Goal: Task Accomplishment & Management: Complete application form

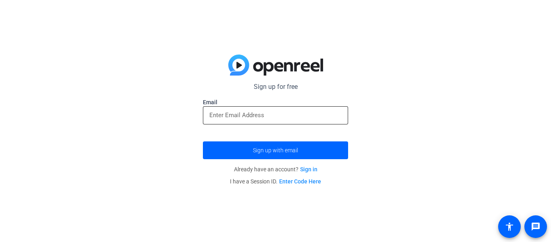
click at [266, 115] on input "email" at bounding box center [275, 115] width 132 height 10
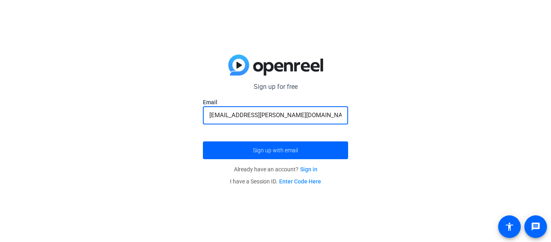
type input "[EMAIL_ADDRESS][PERSON_NAME][DOMAIN_NAME]"
click at [203, 141] on button "Sign up with email" at bounding box center [275, 150] width 145 height 18
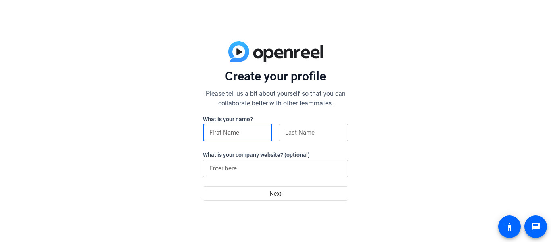
click at [218, 129] on input at bounding box center [237, 133] width 56 height 10
type input "kaiden"
click at [306, 130] on input at bounding box center [313, 133] width 56 height 10
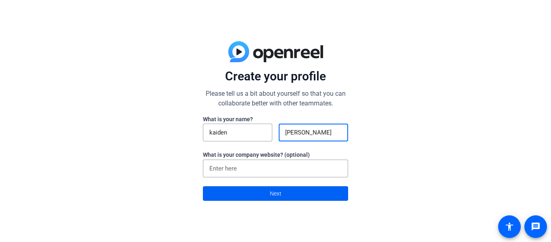
type input "lopez"
click at [306, 194] on span at bounding box center [275, 193] width 144 height 19
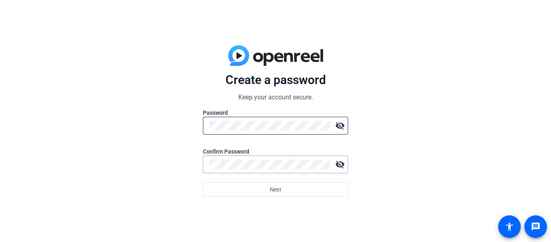
click at [272, 120] on div at bounding box center [269, 126] width 121 height 18
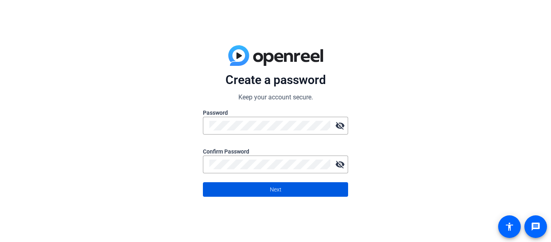
click at [281, 192] on span "Next" at bounding box center [276, 189] width 12 height 15
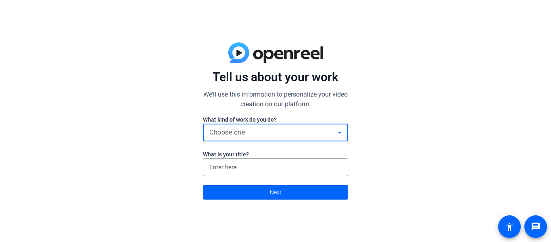
click at [257, 128] on div "Choose one" at bounding box center [273, 133] width 128 height 10
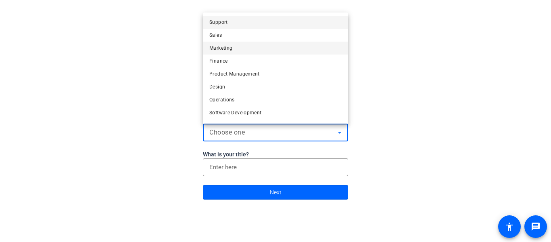
click at [228, 49] on span "Marketing" at bounding box center [220, 48] width 23 height 10
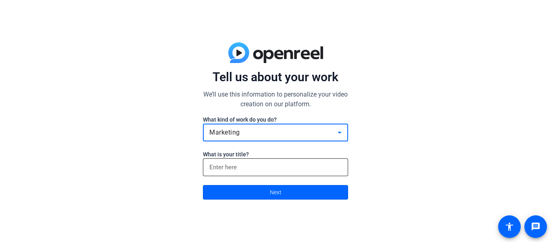
click at [238, 166] on input at bounding box center [275, 167] width 132 height 10
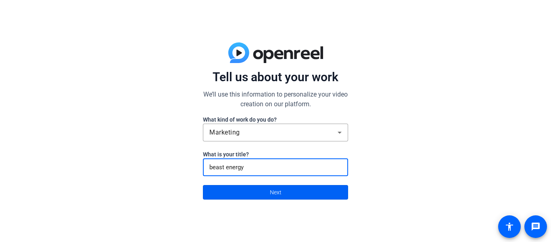
type input "beast energy"
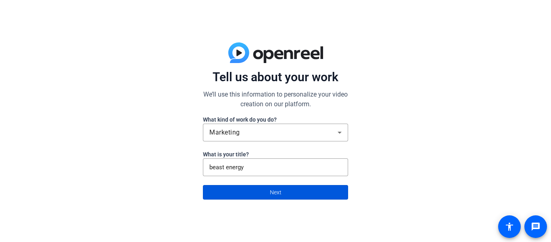
click at [254, 189] on span at bounding box center [275, 191] width 144 height 19
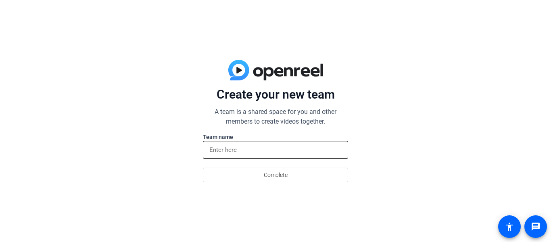
click at [223, 149] on input at bounding box center [275, 150] width 132 height 10
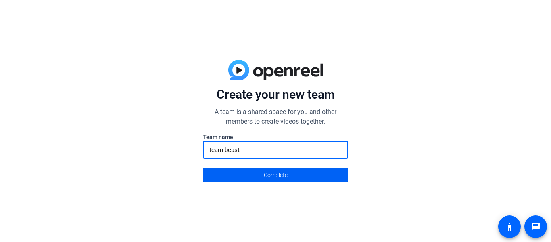
type input "team beast"
click at [234, 169] on span at bounding box center [275, 174] width 144 height 19
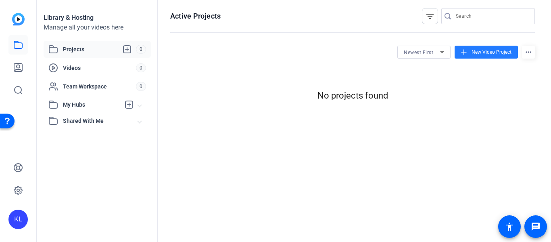
click at [479, 50] on span "New Video Project" at bounding box center [492, 51] width 40 height 7
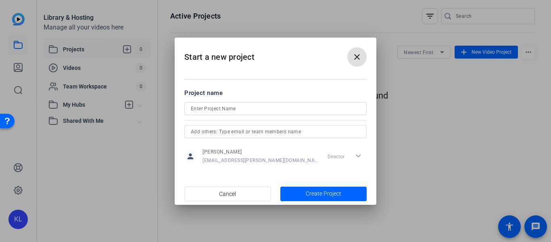
click at [222, 109] on input at bounding box center [275, 109] width 169 height 10
type input "beast energy ad"
click at [318, 193] on span "Create Project" at bounding box center [324, 193] width 36 height 8
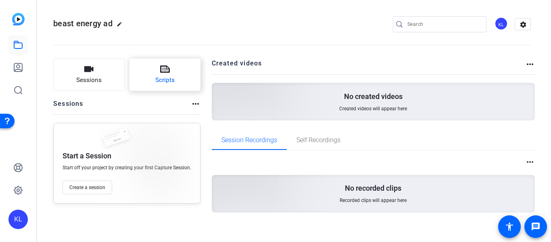
click at [165, 73] on icon at bounding box center [165, 69] width 10 height 10
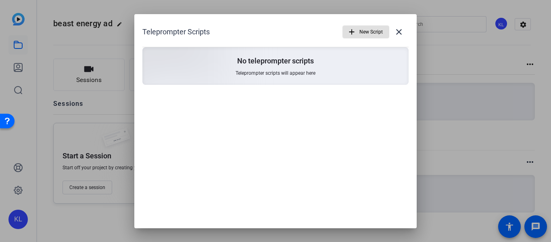
click at [354, 32] on mat-icon "add" at bounding box center [351, 31] width 9 height 9
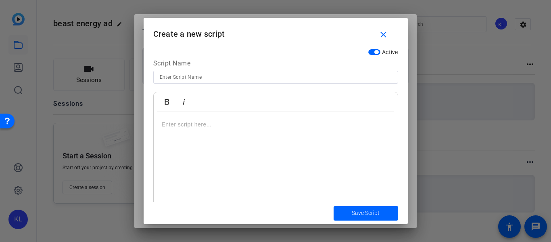
click at [187, 124] on p at bounding box center [276, 124] width 228 height 9
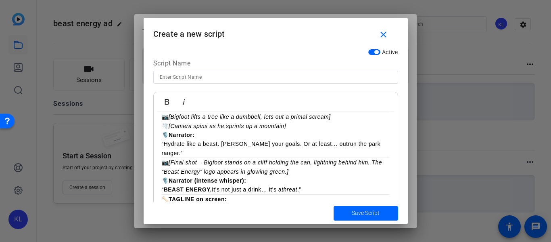
click at [190, 79] on input at bounding box center [276, 77] width 232 height 10
type input "beast ernergy"
click at [355, 210] on span "Save Script" at bounding box center [366, 213] width 28 height 8
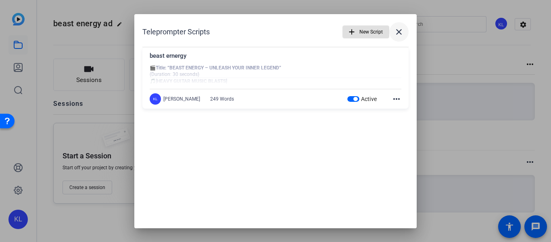
click at [402, 32] on mat-icon "close" at bounding box center [399, 32] width 10 height 10
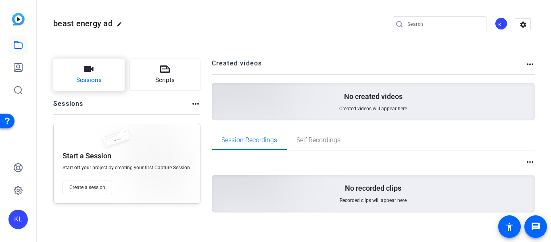
click at [106, 80] on button "Sessions" at bounding box center [88, 75] width 71 height 32
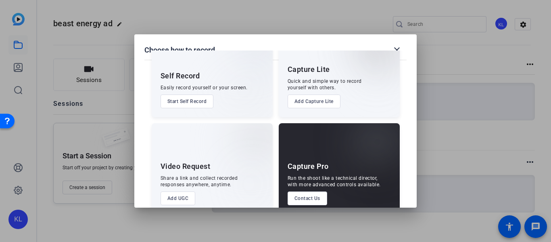
scroll to position [55, 0]
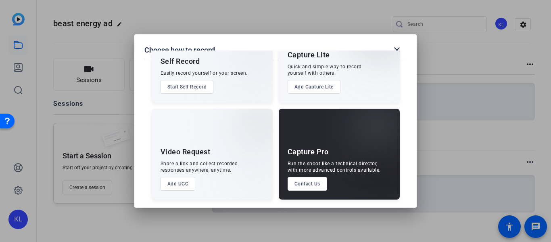
click at [179, 180] on button "Add UGC" at bounding box center [178, 184] width 35 height 14
